Goal: Find specific fact: Find specific fact

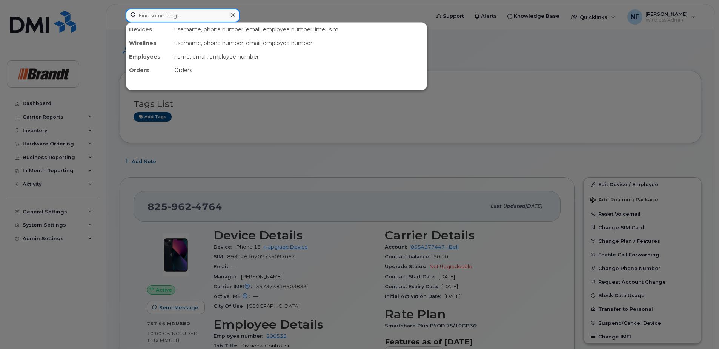
click at [191, 17] on input at bounding box center [183, 16] width 114 height 14
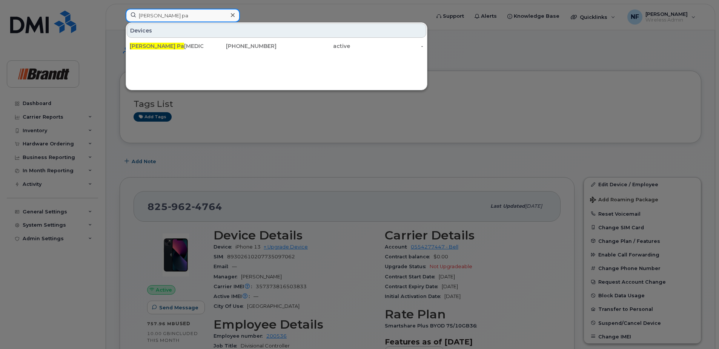
type input "[PERSON_NAME] pa"
click at [214, 47] on div "[PHONE_NUMBER]" at bounding box center [240, 46] width 74 height 8
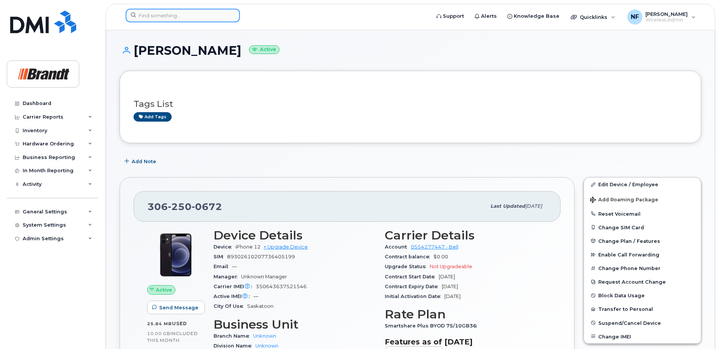
click at [158, 17] on input at bounding box center [183, 16] width 114 height 14
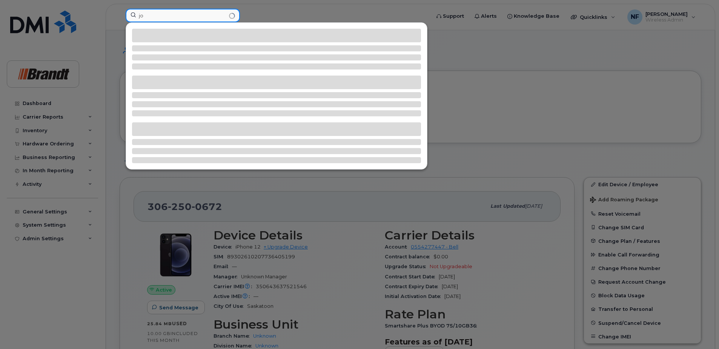
type input "j"
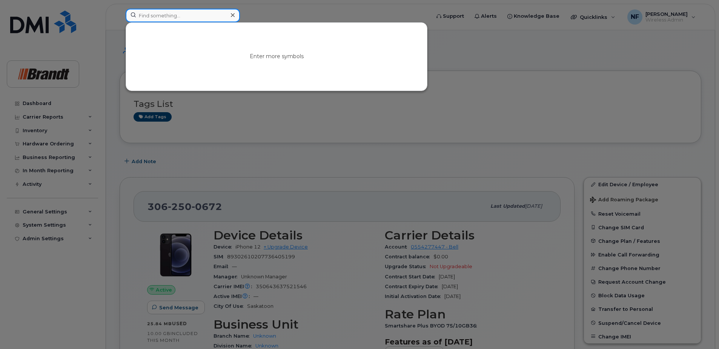
click at [211, 16] on input at bounding box center [183, 16] width 114 height 14
type input "[PERSON_NAME]"
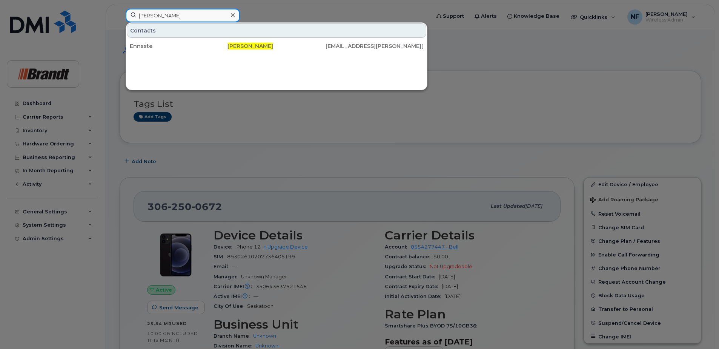
drag, startPoint x: 185, startPoint y: 20, endPoint x: 72, endPoint y: 17, distance: 112.5
click at [120, 17] on div "[PERSON_NAME] Contacts Ennsste [PERSON_NAME] [EMAIL_ADDRESS][PERSON_NAME][DOMAI…" at bounding box center [276, 17] width 312 height 17
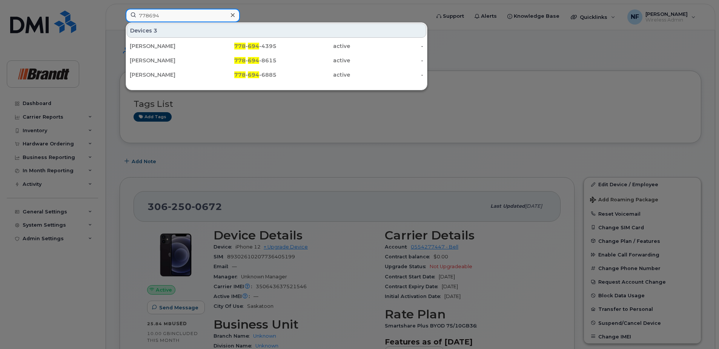
type input "778694"
click at [177, 45] on div "Stephen Enns" at bounding box center [167, 46] width 74 height 8
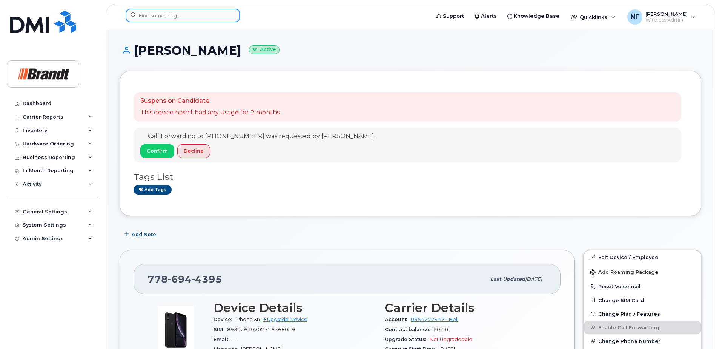
click at [209, 17] on input at bounding box center [183, 16] width 114 height 14
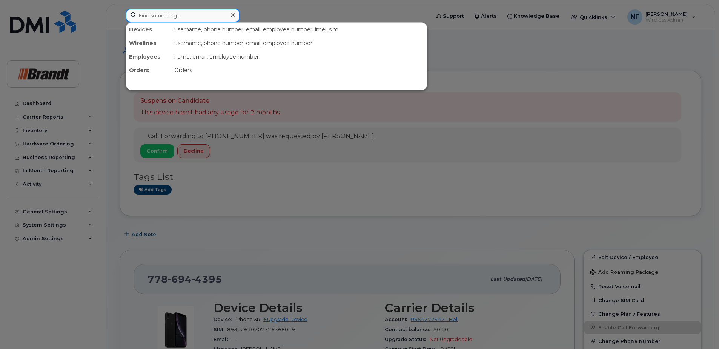
paste input "*89302610207412938612"
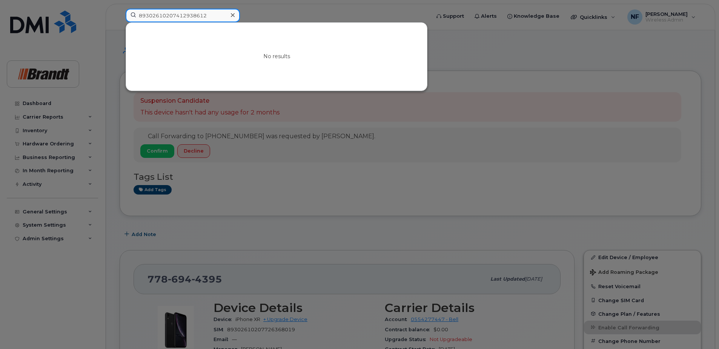
drag, startPoint x: 209, startPoint y: 17, endPoint x: 120, endPoint y: 21, distance: 89.1
click at [120, 21] on div "89302610207412938612 No results" at bounding box center [276, 17] width 312 height 17
type input "89302610207412938612"
